Goal: Information Seeking & Learning: Compare options

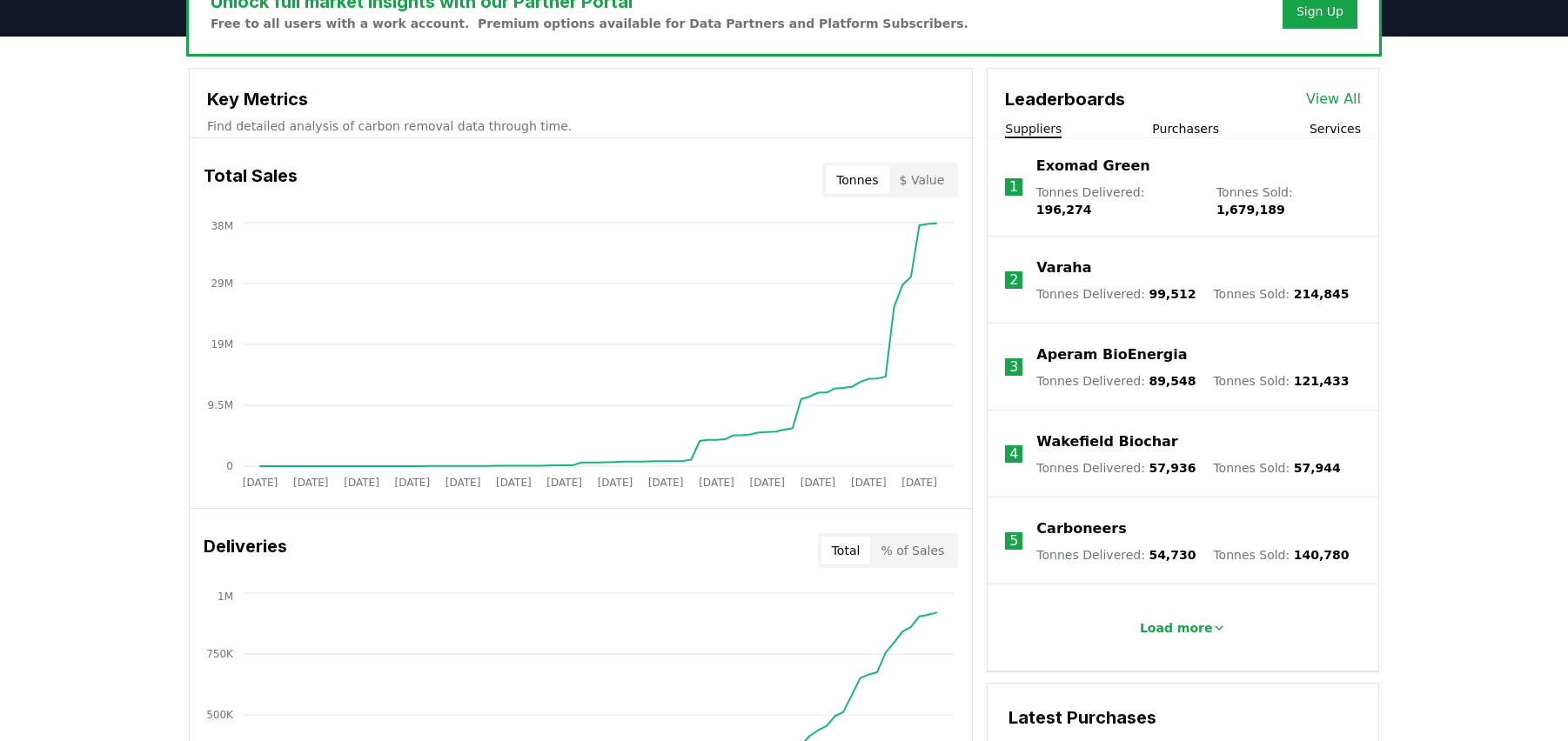
scroll to position [571, 0]
click at [1335, 124] on button "Services" at bounding box center [1335, 128] width 51 height 18
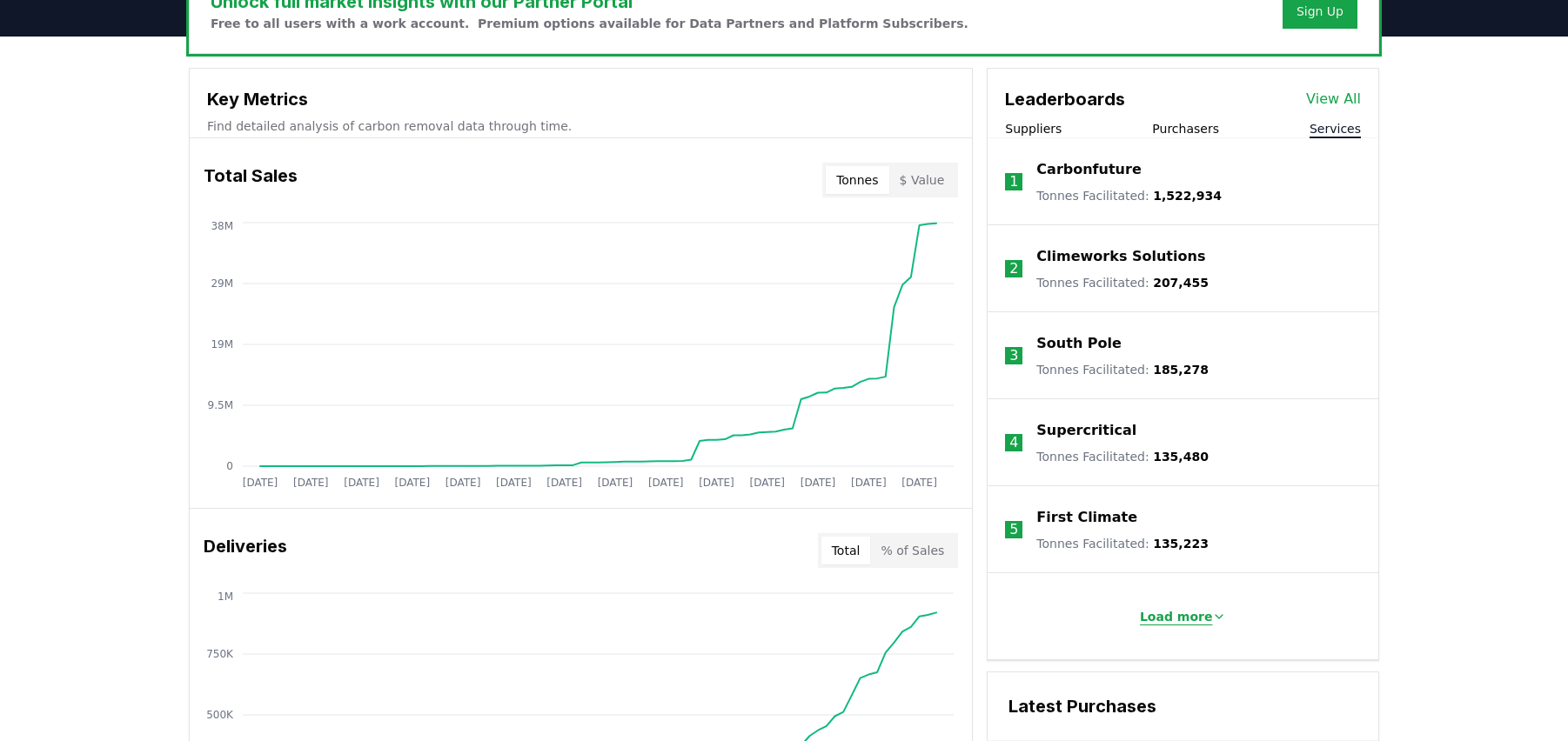
click at [1198, 617] on p "Load more" at bounding box center [1177, 617] width 73 height 18
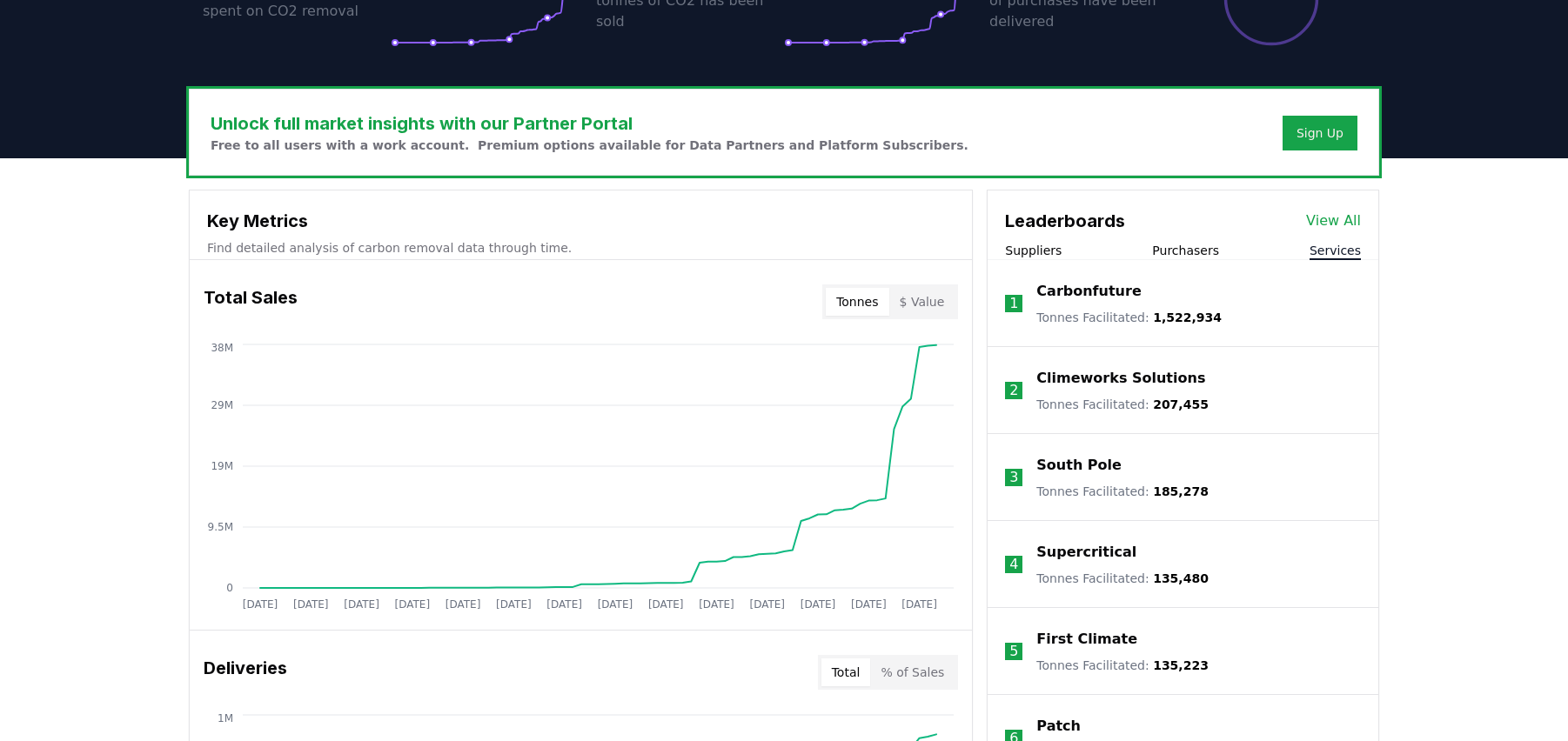
scroll to position [257, 0]
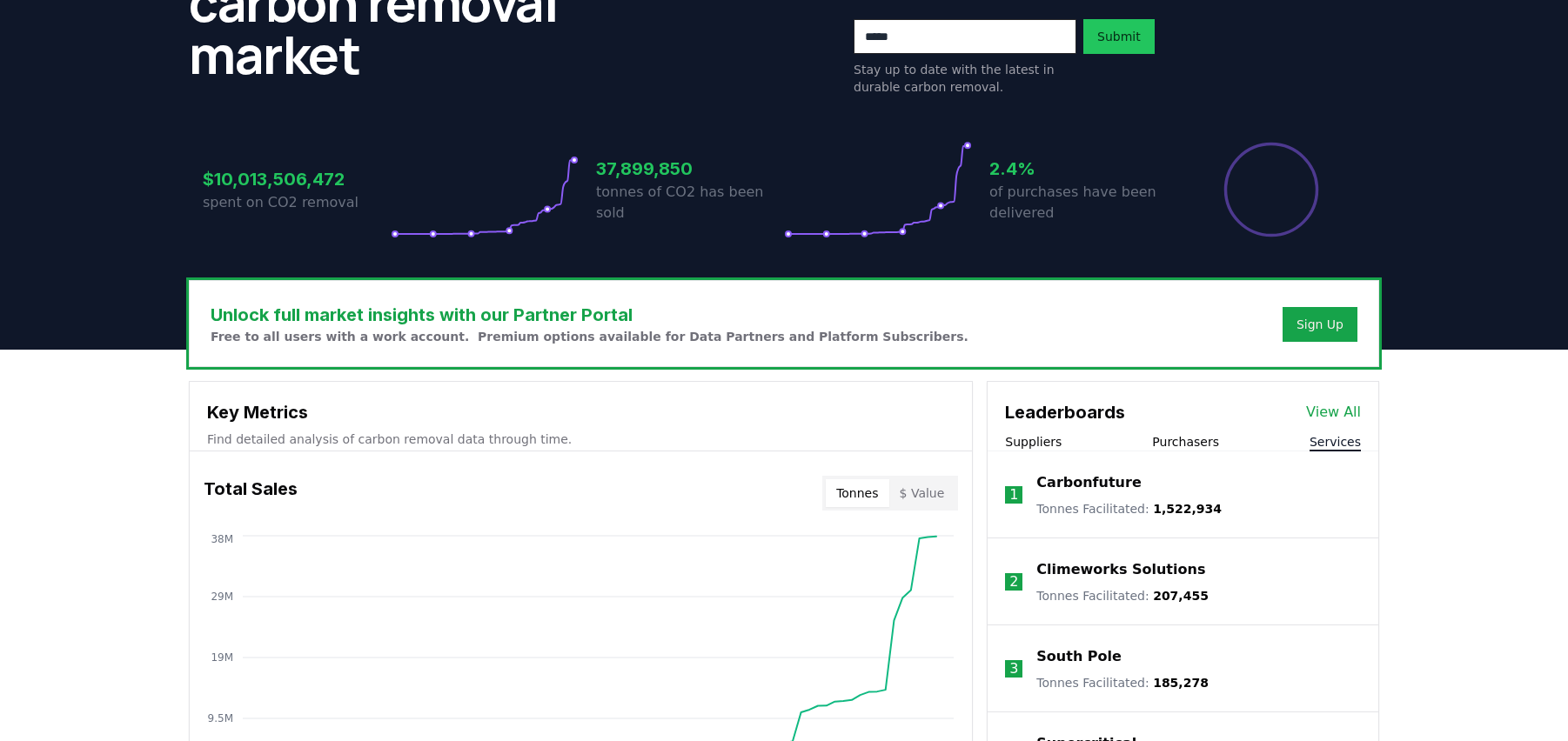
click at [1117, 572] on p "Climeworks Solutions" at bounding box center [1121, 570] width 169 height 21
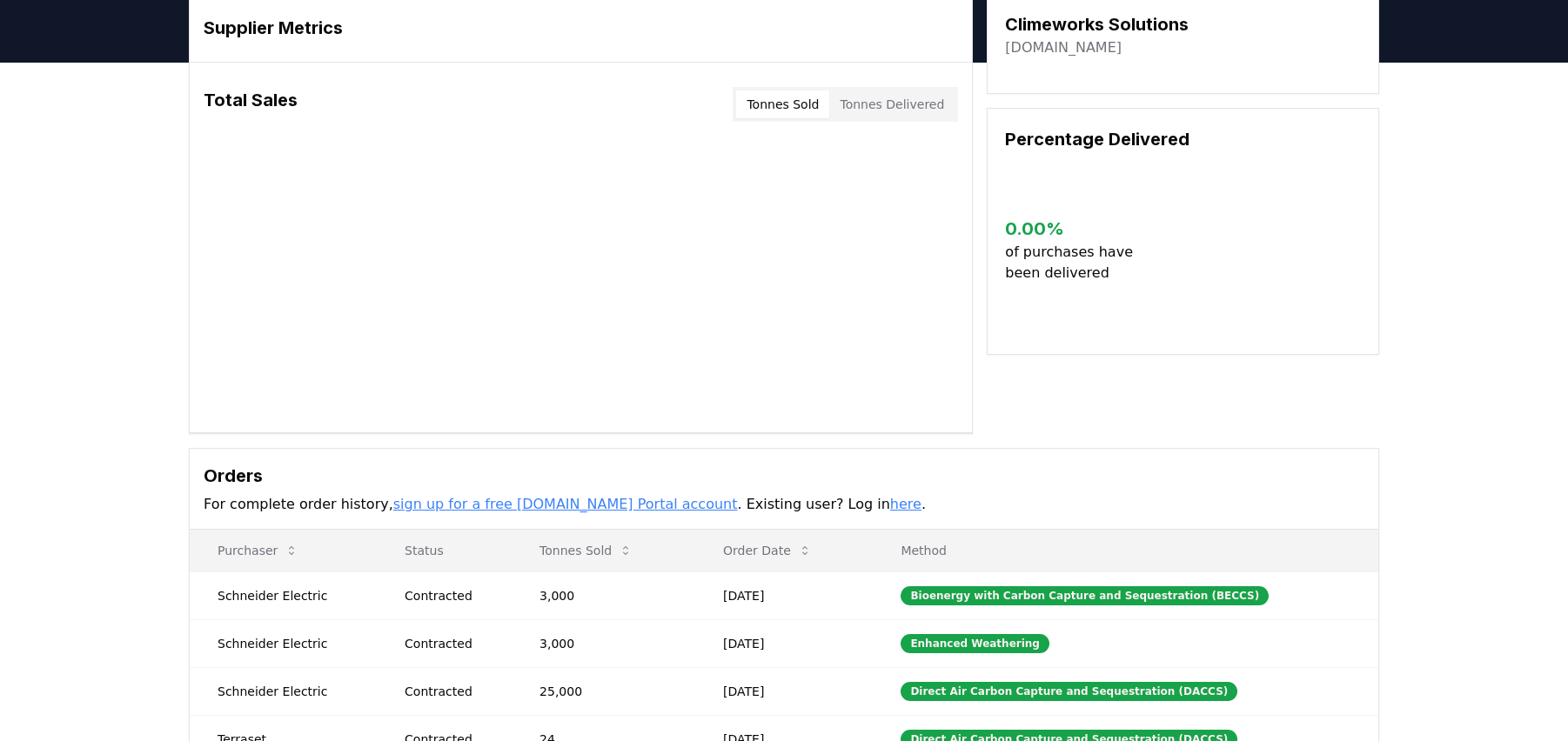
scroll to position [330, 0]
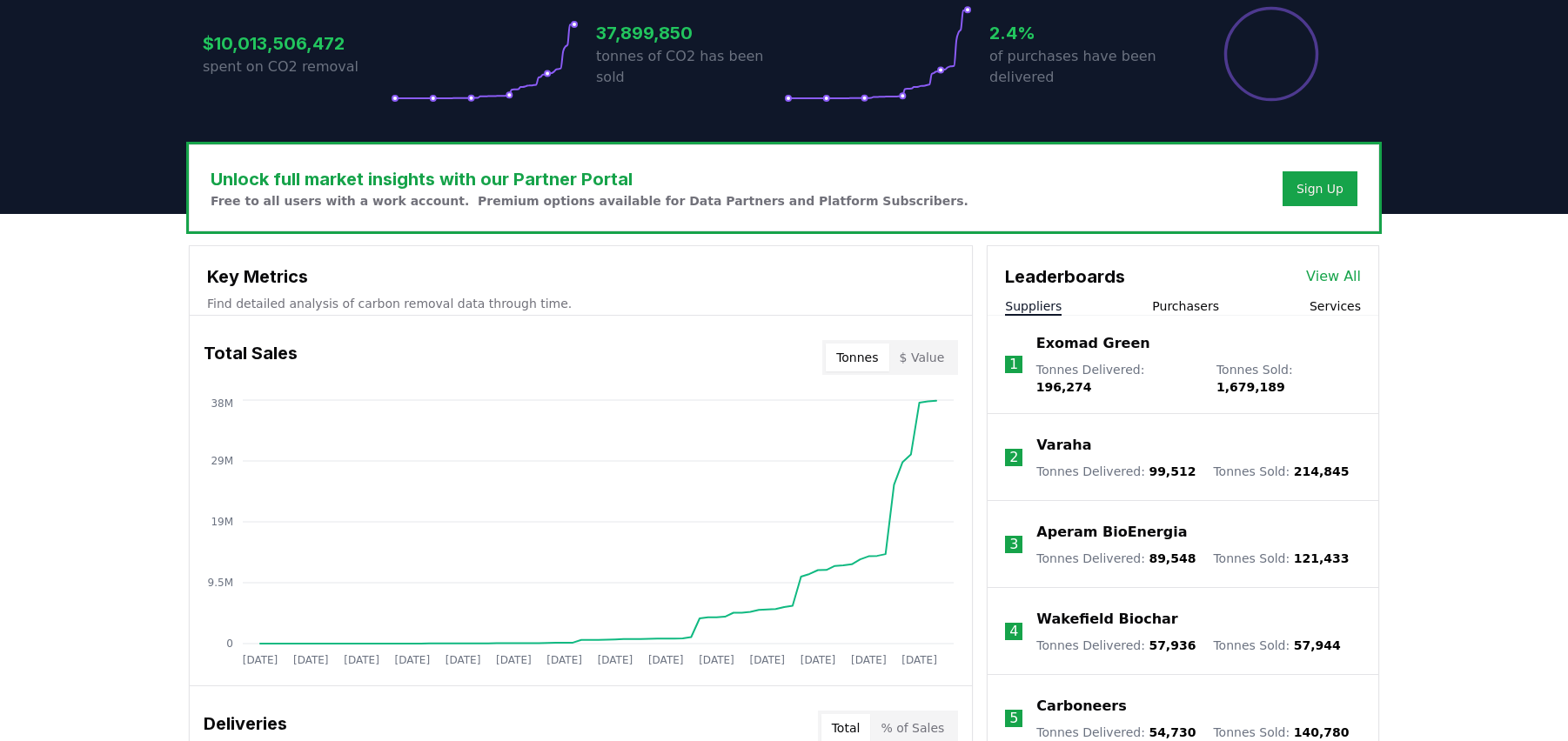
scroll to position [397, 0]
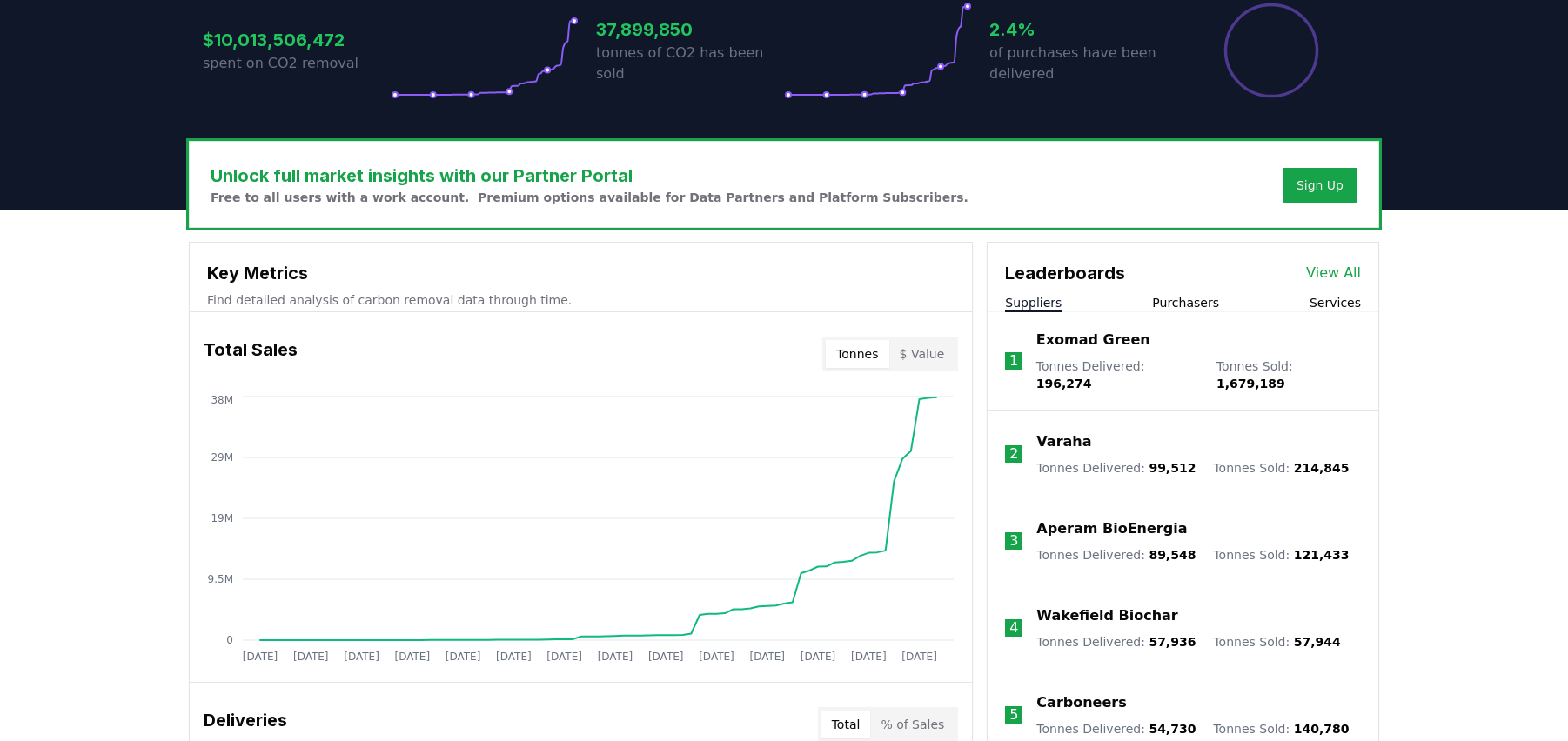
click at [1350, 300] on button "Services" at bounding box center [1335, 302] width 51 height 18
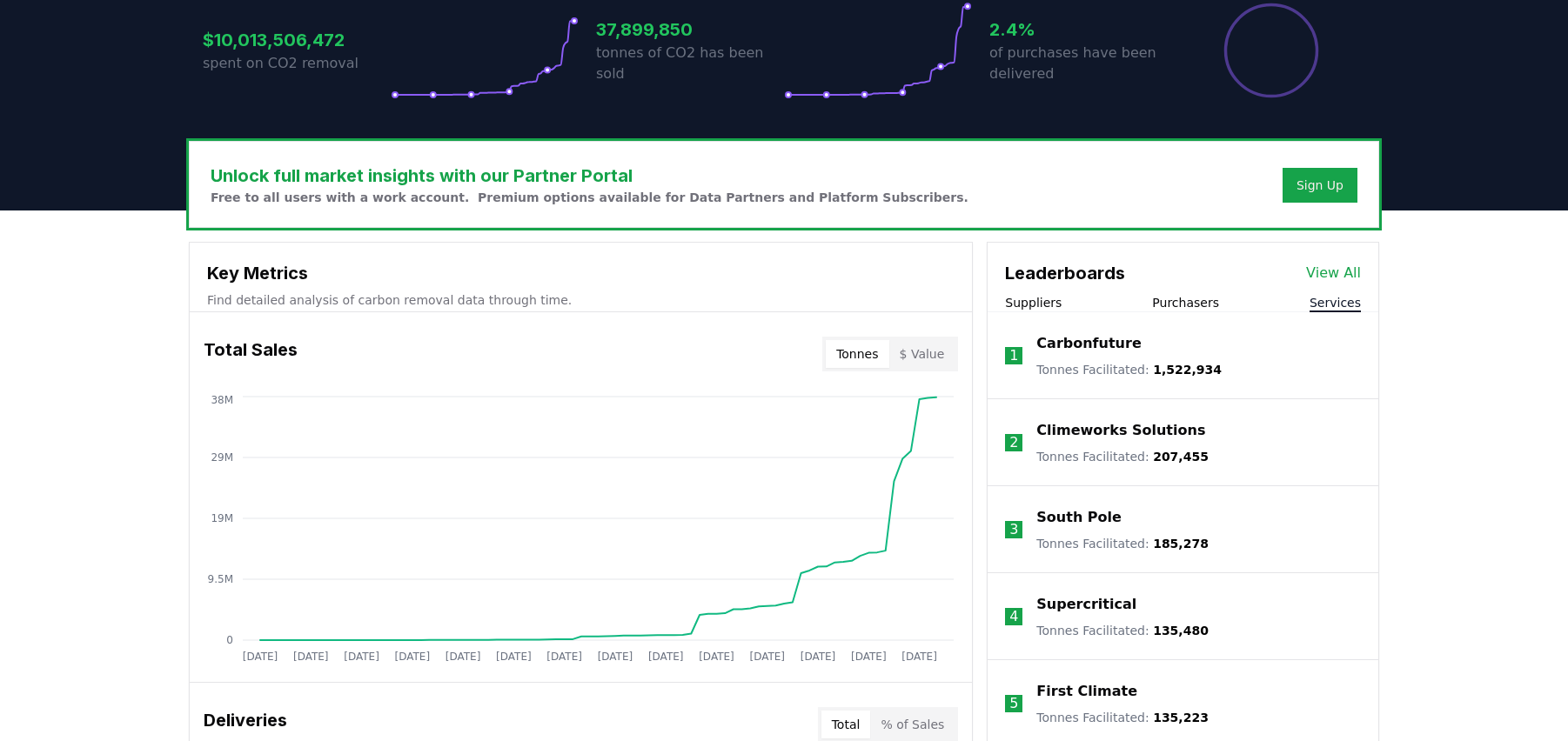
click at [1096, 338] on p "Carbonfuture" at bounding box center [1089, 343] width 105 height 21
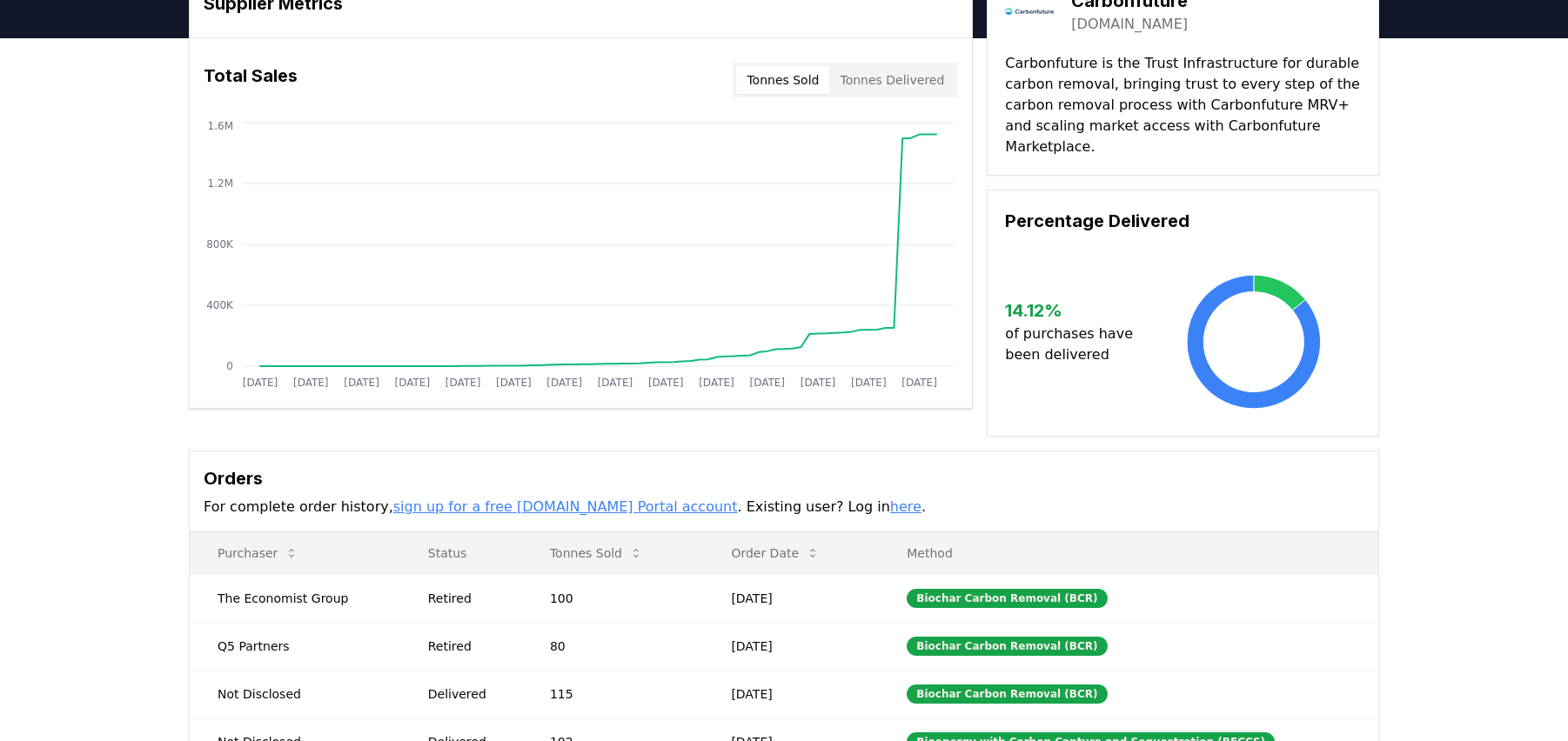
scroll to position [91, 0]
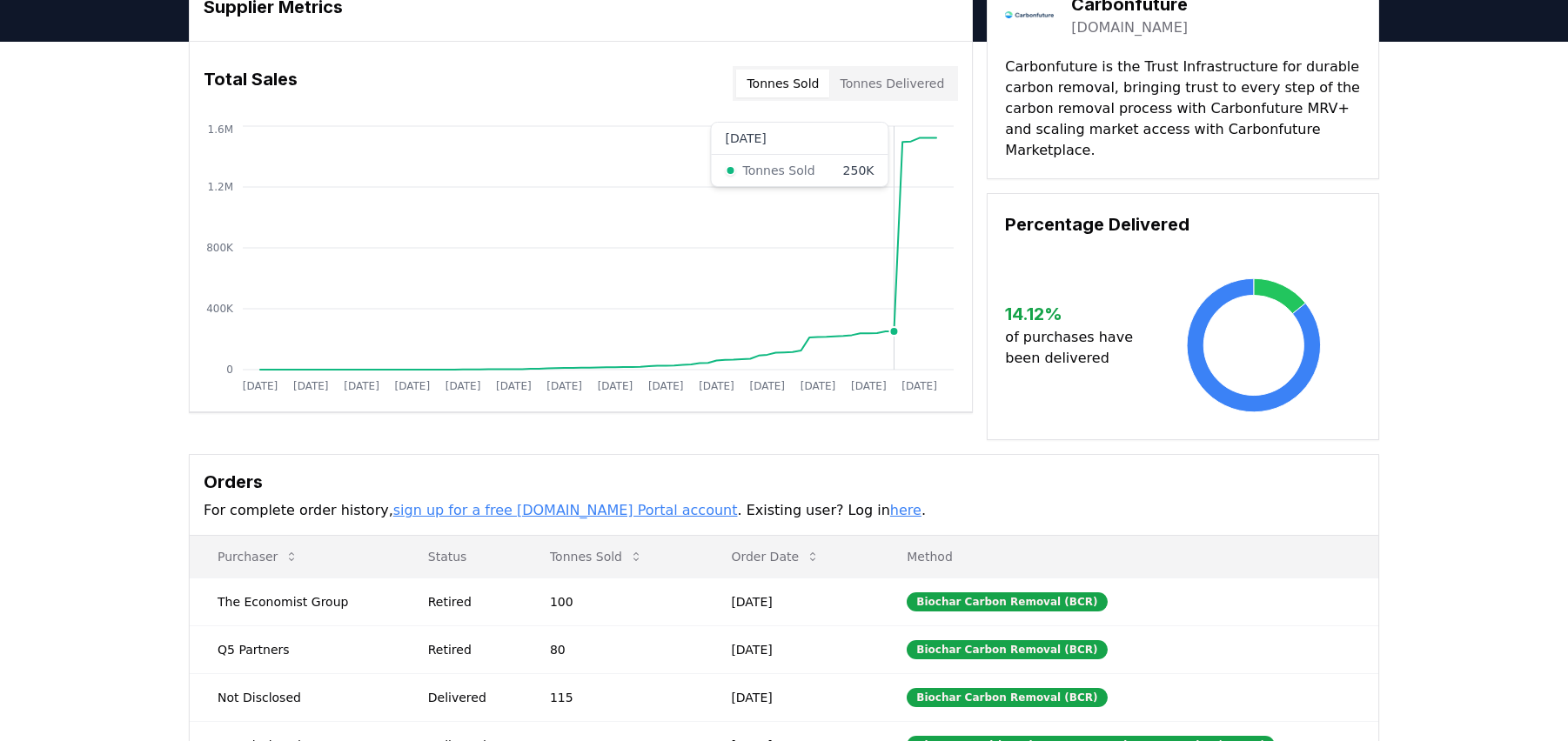
click at [892, 330] on circle at bounding box center [893, 331] width 8 height 8
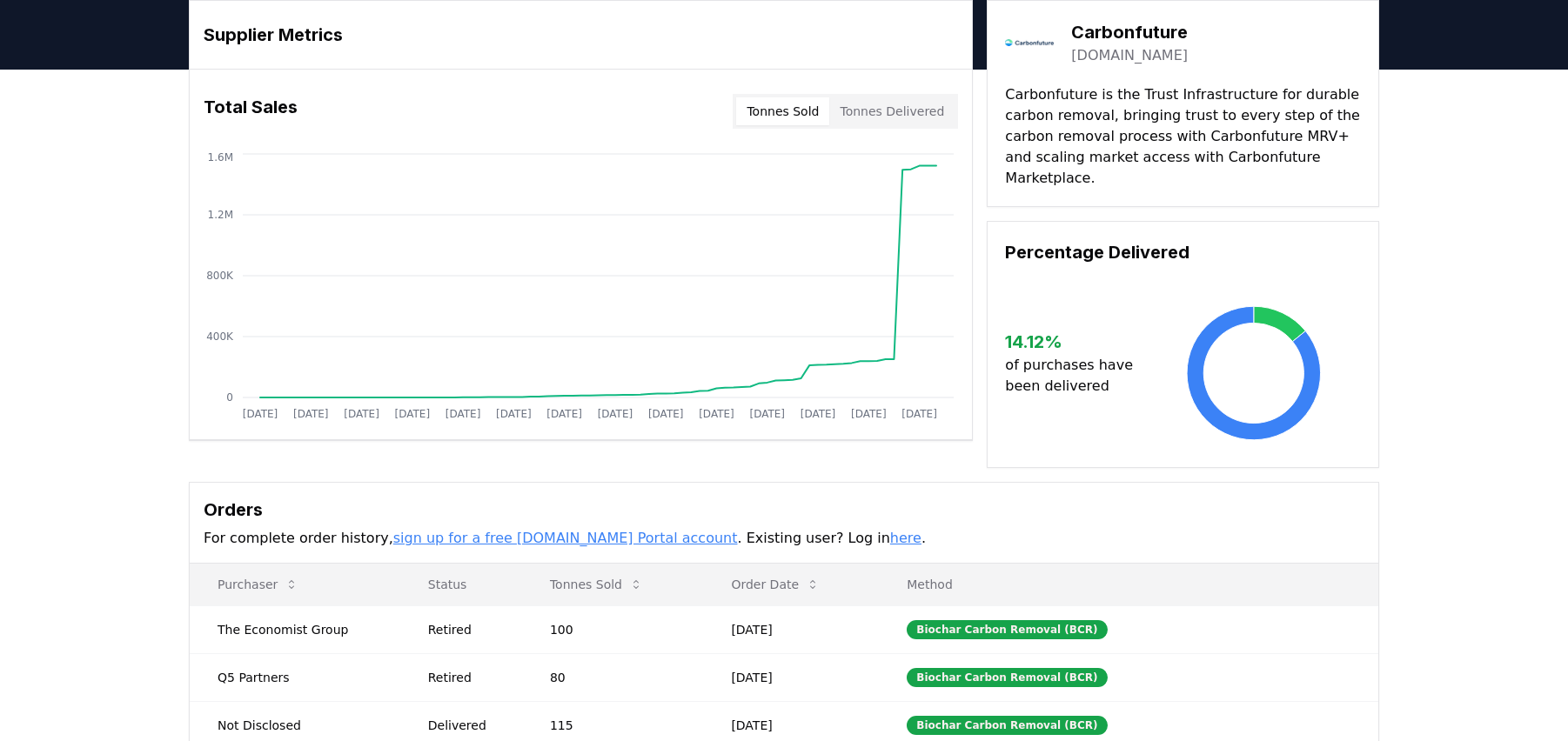
scroll to position [0, 0]
